Goal: Check status: Check status

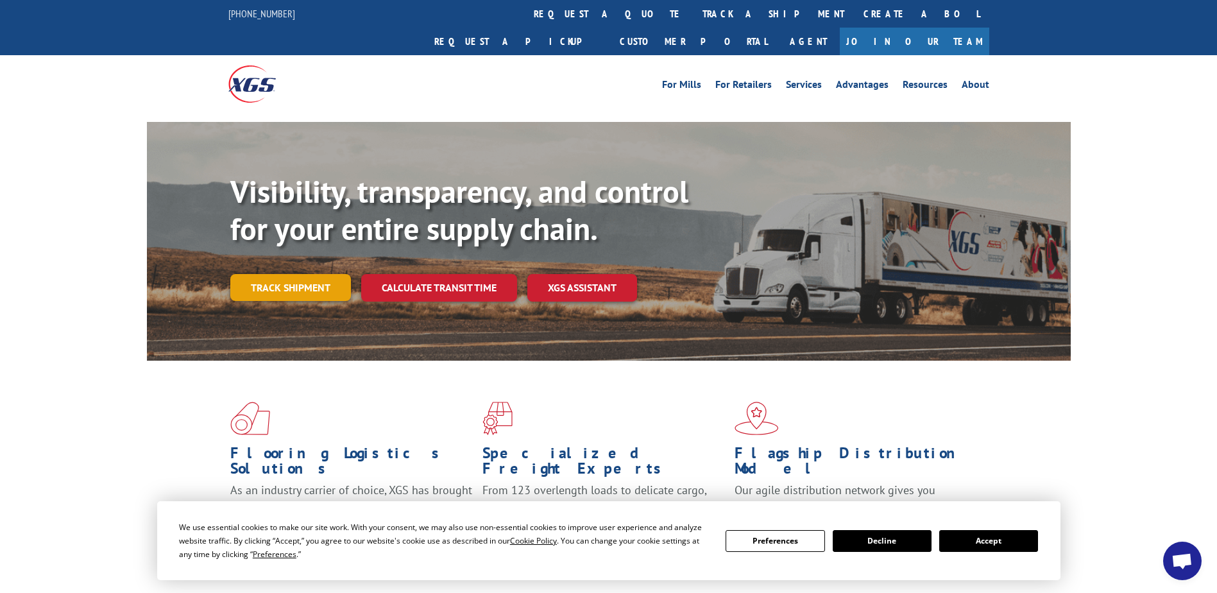
click at [252, 274] on link "Track shipment" at bounding box center [290, 287] width 121 height 27
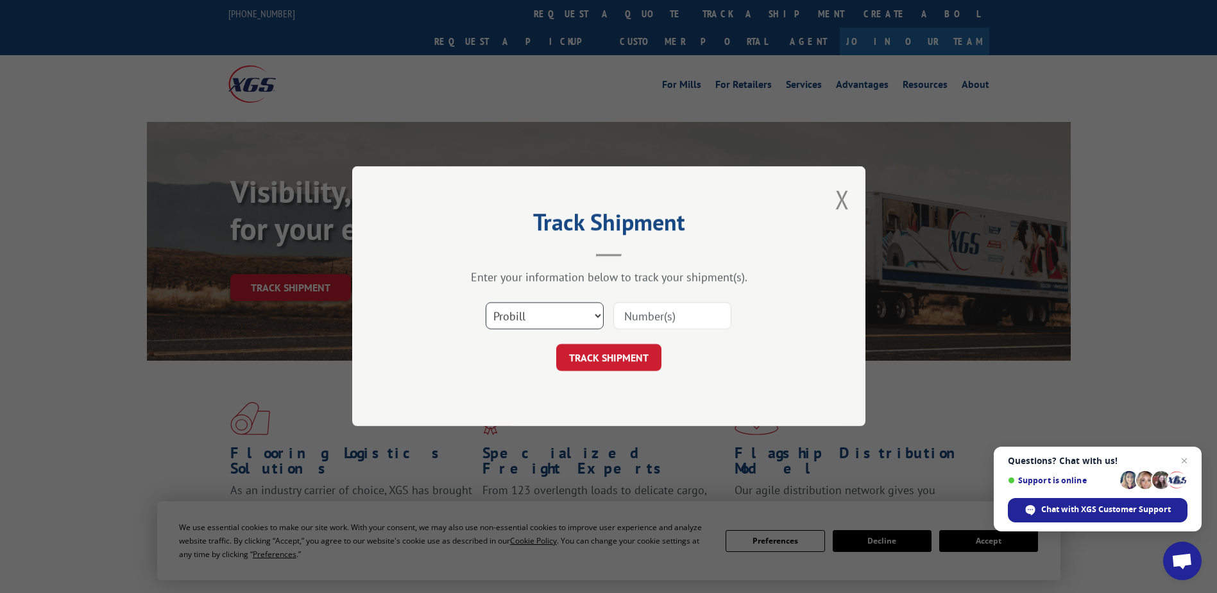
click at [542, 321] on select "Select category... Probill BOL PO" at bounding box center [545, 316] width 118 height 27
select select "bol"
click at [486, 303] on select "Select category... Probill BOL PO" at bounding box center [545, 316] width 118 height 27
click at [647, 314] on input at bounding box center [672, 316] width 118 height 27
type input "4812498"
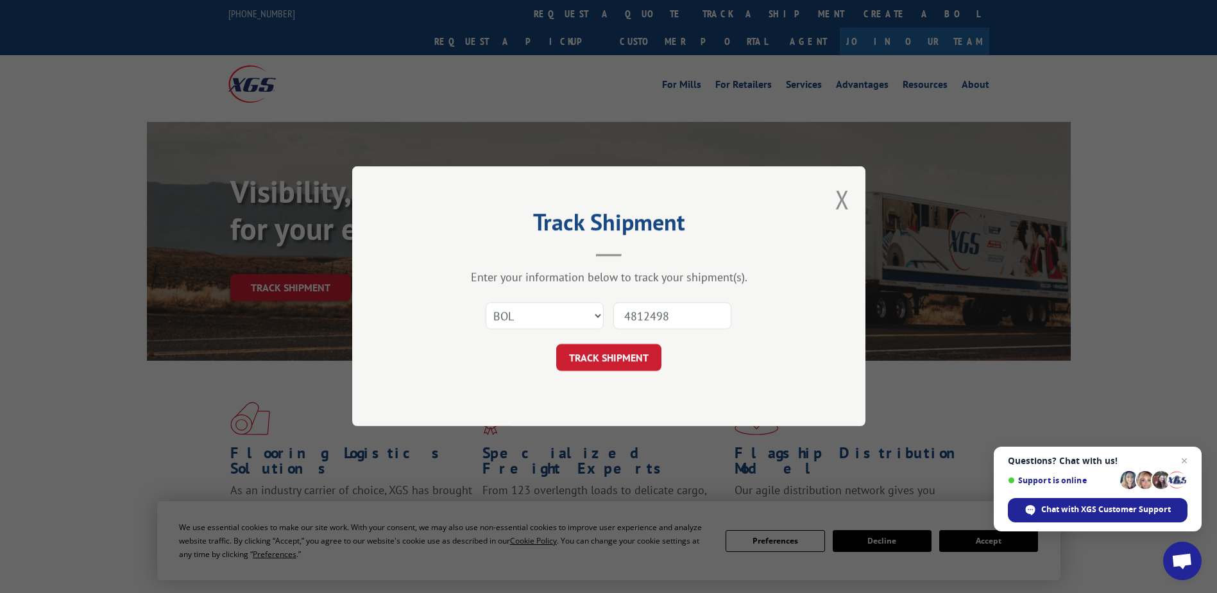
click button "TRACK SHIPMENT" at bounding box center [608, 357] width 105 height 27
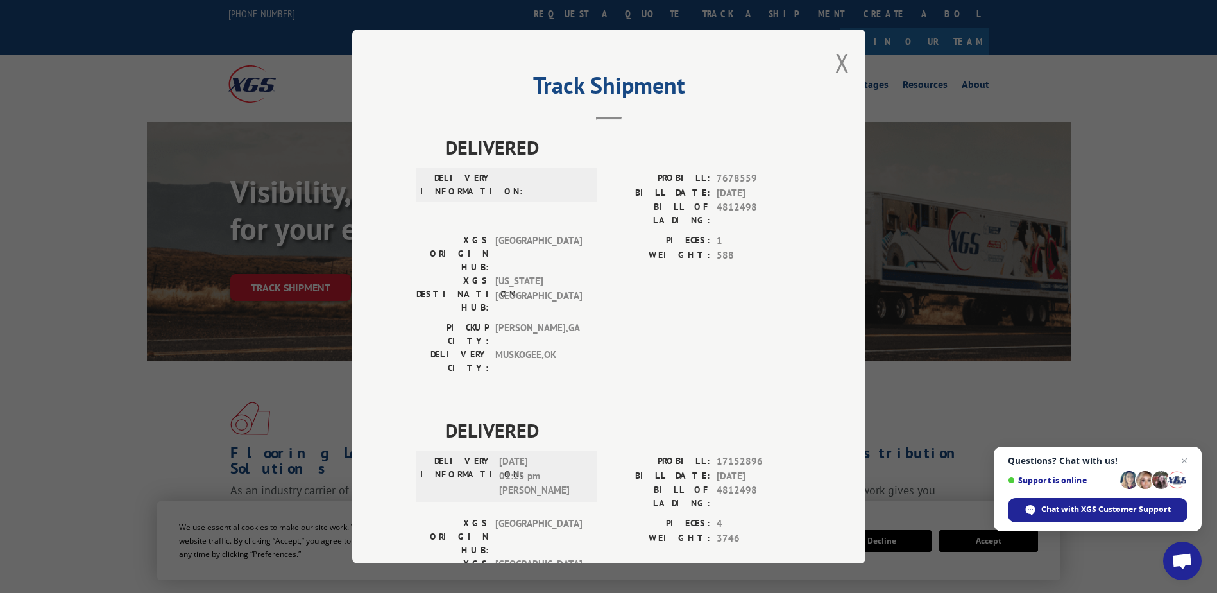
click at [400, 328] on div "Track Shipment DELIVERED DELIVERY INFORMATION: PROBILL: 7678559 BILL DATE: [DAT…" at bounding box center [608, 297] width 513 height 534
